Goal: Task Accomplishment & Management: Complete application form

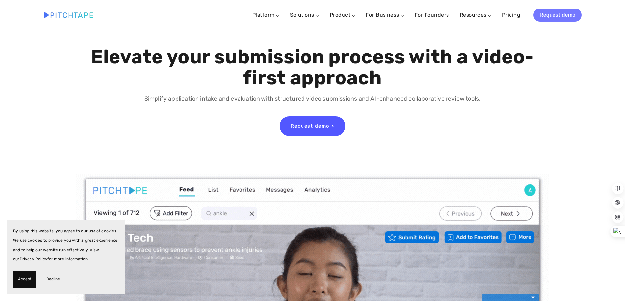
click at [568, 19] on link "Request demo" at bounding box center [557, 15] width 48 height 13
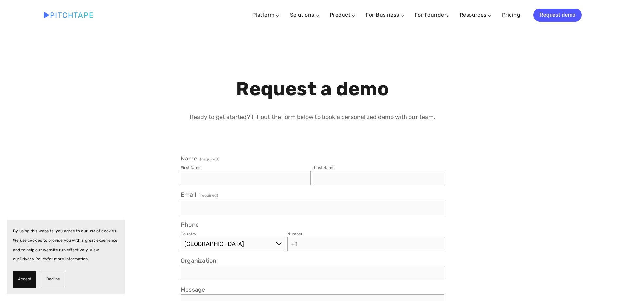
select select "US"
click at [23, 282] on span "Accept" at bounding box center [24, 280] width 13 height 10
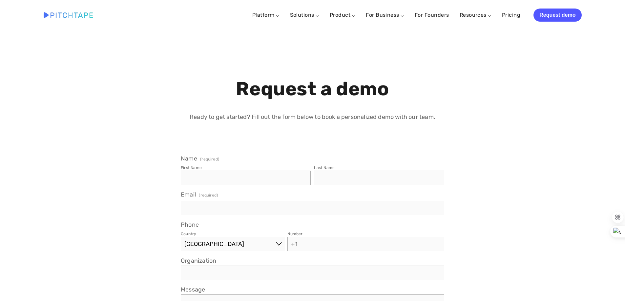
drag, startPoint x: 126, startPoint y: 122, endPoint x: 502, endPoint y: 129, distance: 376.2
drag, startPoint x: 551, startPoint y: 39, endPoint x: 556, endPoint y: 47, distance: 9.0
click at [470, 49] on link "Blog" at bounding box center [483, 49] width 48 height 9
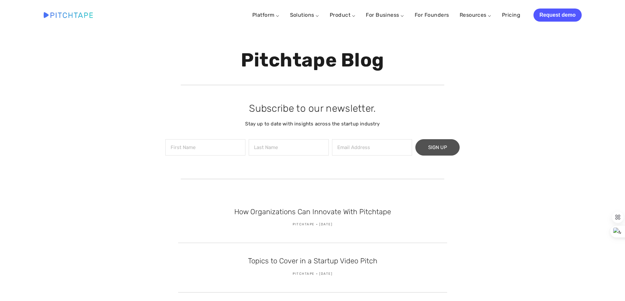
click at [435, 145] on span "Sign Up" at bounding box center [437, 148] width 19 height 6
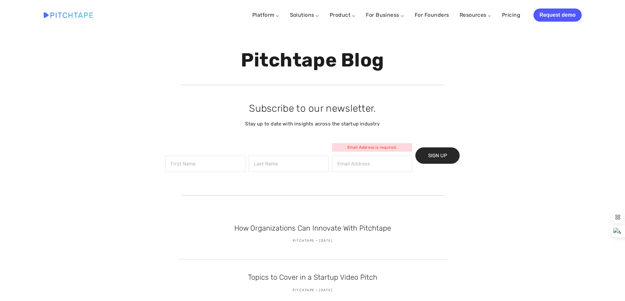
click at [220, 162] on input "text" at bounding box center [205, 164] width 80 height 16
type input "air"
type input "airambulance"
type input "shivanikashyap6875@gmail.com"
click at [445, 163] on button "Sign Up" at bounding box center [437, 156] width 44 height 16
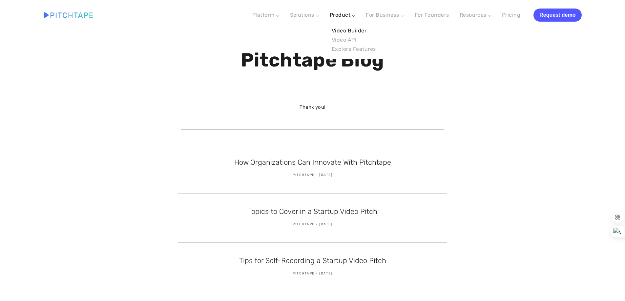
click at [354, 31] on link "Video Builder" at bounding box center [354, 30] width 48 height 9
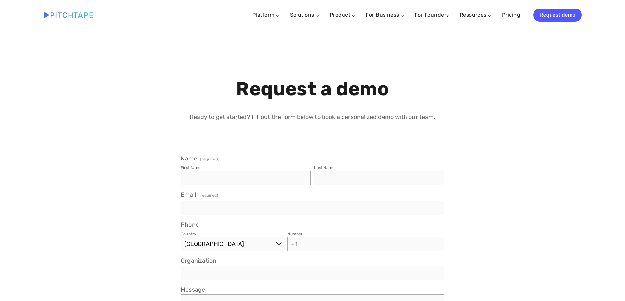
select select "US"
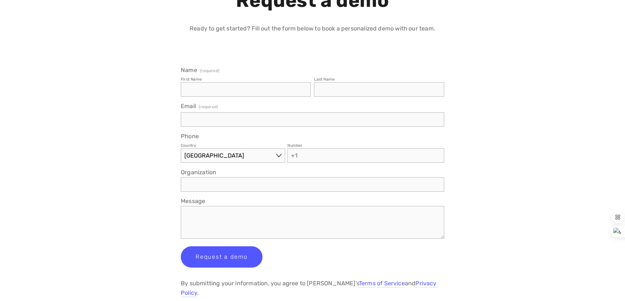
scroll to position [88, 0]
drag, startPoint x: 234, startPoint y: 92, endPoint x: 233, endPoint y: 98, distance: 6.0
click at [234, 92] on input "First Name" at bounding box center [246, 90] width 130 height 14
type input "air"
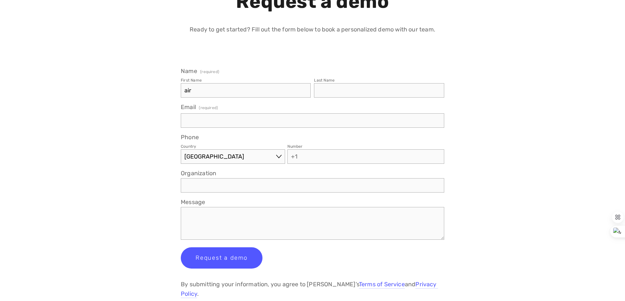
type input "airambulance"
type input "shivanikashyap6875@gmail.com"
select select "IN"
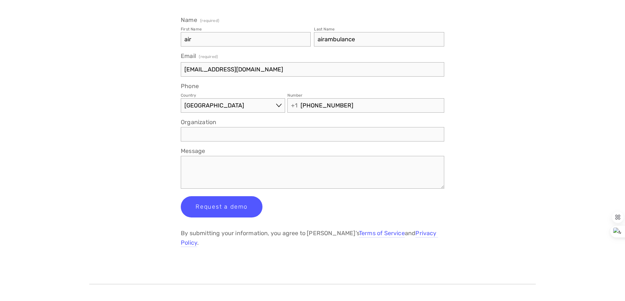
type input "098 700 011 18"
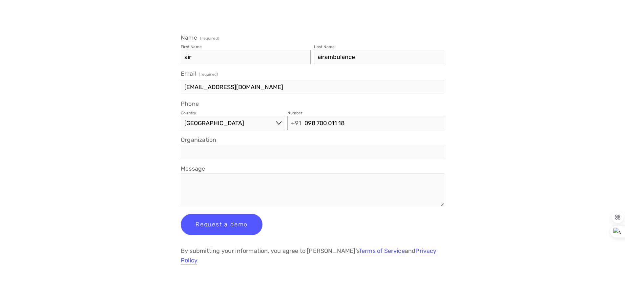
scroll to position [66, 0]
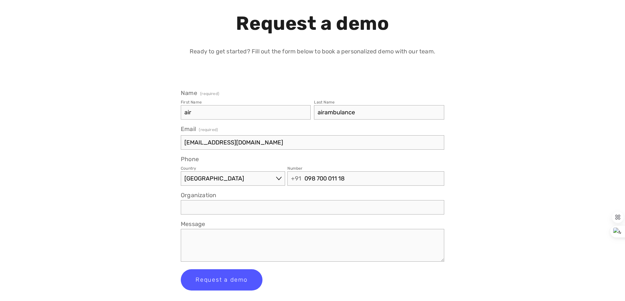
click at [288, 203] on input "Organization" at bounding box center [312, 207] width 263 height 14
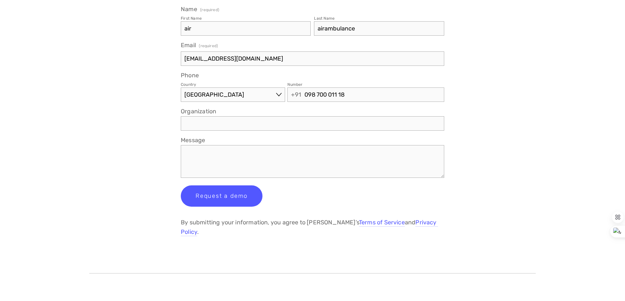
scroll to position [219, 0]
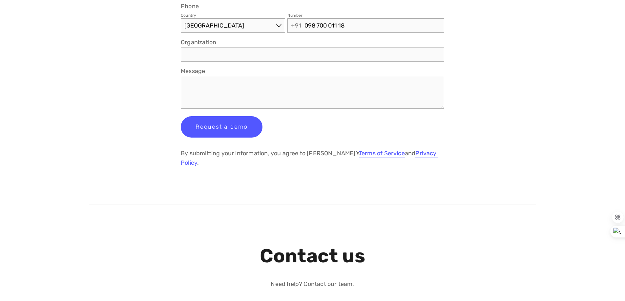
click at [255, 95] on textarea "Message" at bounding box center [312, 92] width 263 height 33
type textarea "s"
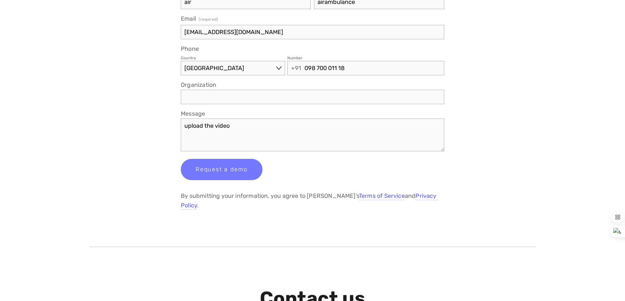
scroll to position [175, 0]
type textarea "upload the video for air ambulance"
click at [242, 172] on button "Request a demo Request a demo" at bounding box center [222, 170] width 82 height 21
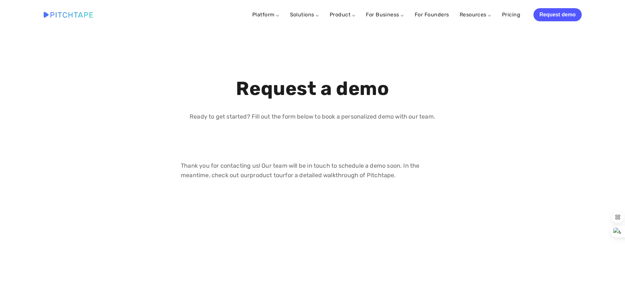
scroll to position [0, 0]
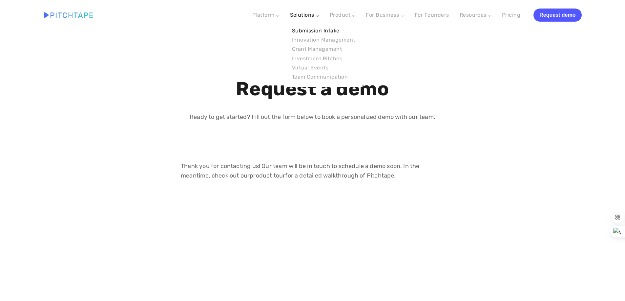
click at [316, 26] on link "Submission Intake" at bounding box center [323, 30] width 67 height 9
